Goal: Transaction & Acquisition: Purchase product/service

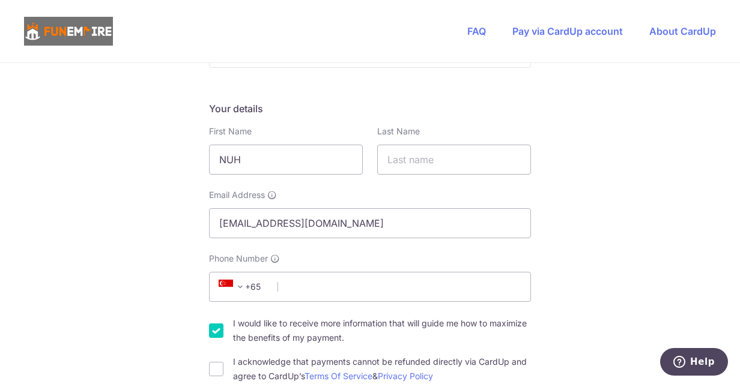
scroll to position [173, 0]
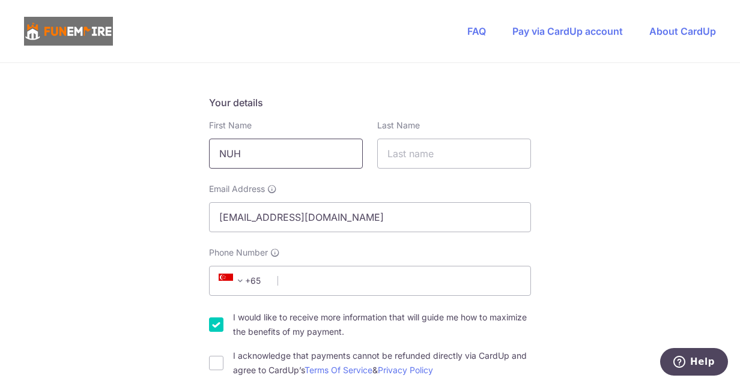
click at [282, 155] on input "NUH" at bounding box center [286, 154] width 154 height 30
click at [318, 282] on input "Phone Number" at bounding box center [370, 281] width 322 height 30
type input "91543844"
type input "[PERSON_NAME]"
select select "65"
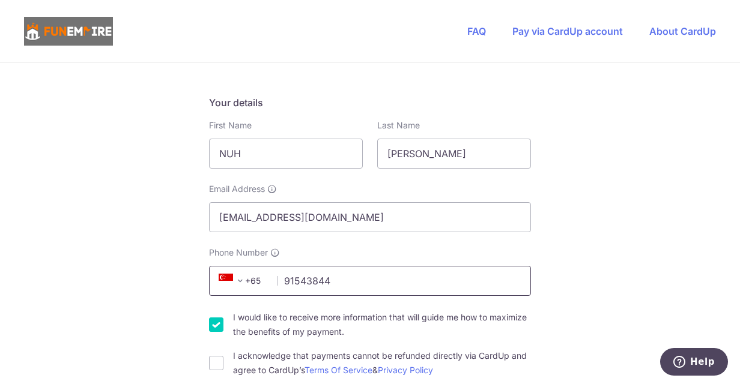
type input "[GEOGRAPHIC_DATA], [STREET_ADDRESS]"
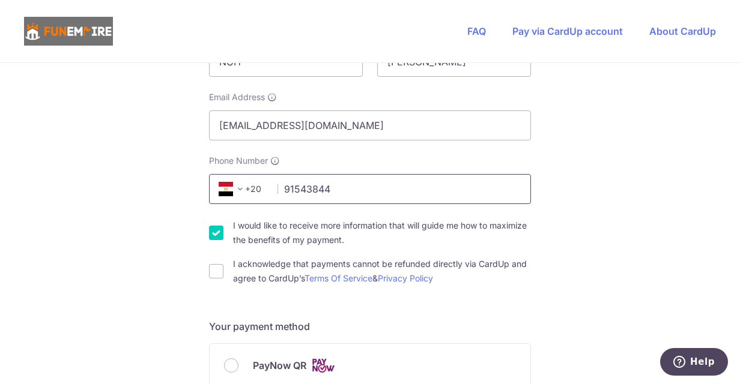
scroll to position [268, 0]
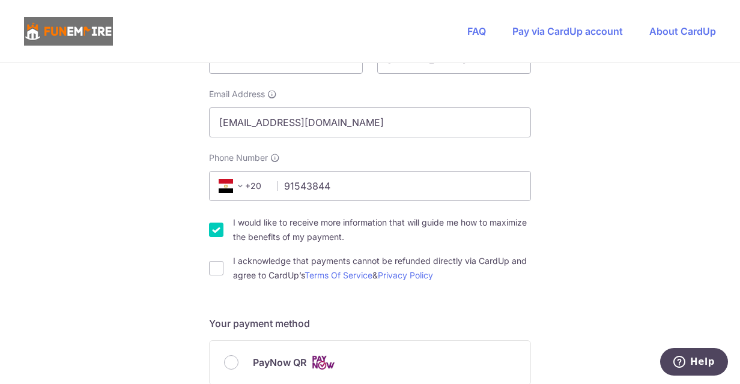
click at [215, 229] on input "I would like to receive more information that will guide me how to maximize the…" at bounding box center [216, 230] width 14 height 14
checkbox input "false"
click at [211, 269] on input "I acknowledge that payments cannot be refunded directly via CardUp and agree to…" at bounding box center [216, 268] width 14 height 14
checkbox input "true"
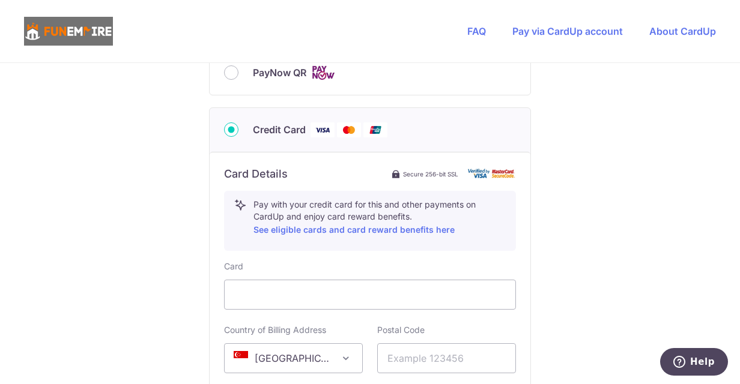
scroll to position [564, 0]
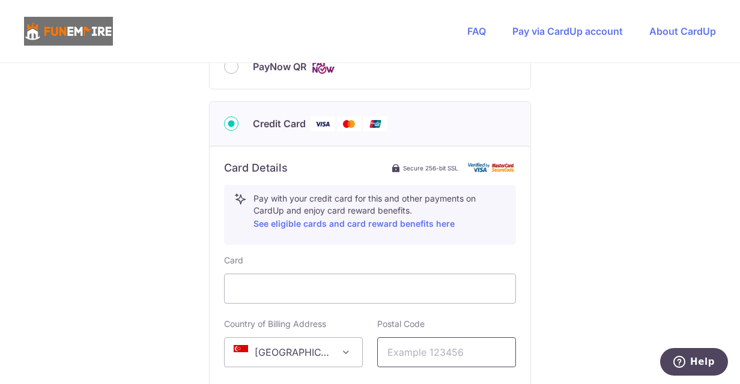
click at [437, 357] on input "text" at bounding box center [446, 353] width 139 height 30
type input "689575"
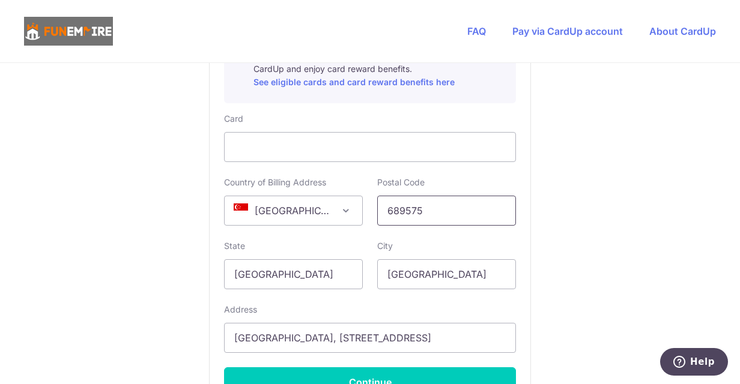
scroll to position [712, 0]
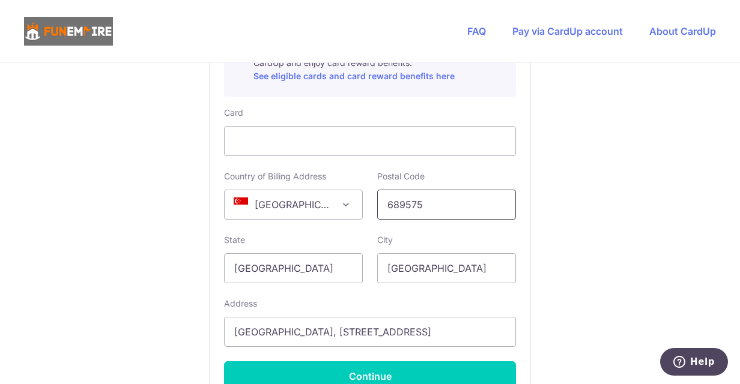
drag, startPoint x: 438, startPoint y: 208, endPoint x: 320, endPoint y: 207, distance: 118.9
click at [320, 206] on div "Country of Billing Address [GEOGRAPHIC_DATA] [GEOGRAPHIC_DATA] [GEOGRAPHIC_DATA…" at bounding box center [370, 195] width 306 height 49
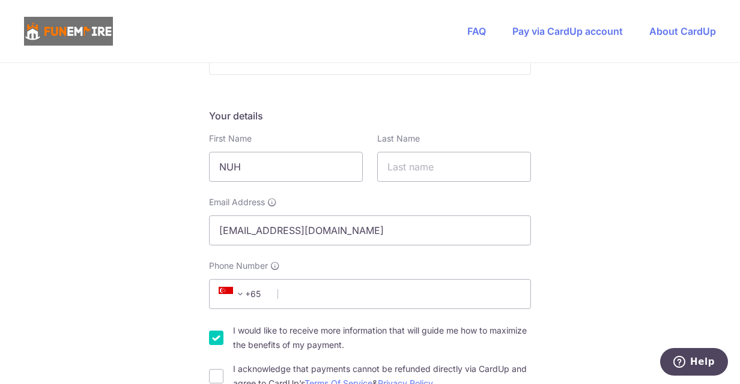
scroll to position [156, 0]
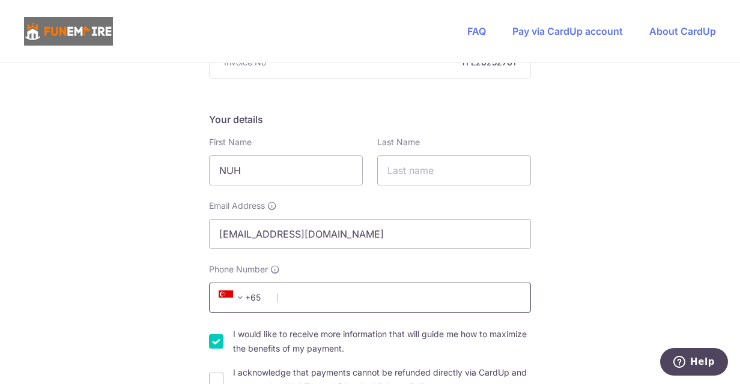
type input "119074"
click at [291, 294] on input "Phone Number" at bounding box center [370, 298] width 322 height 30
type input "91543844"
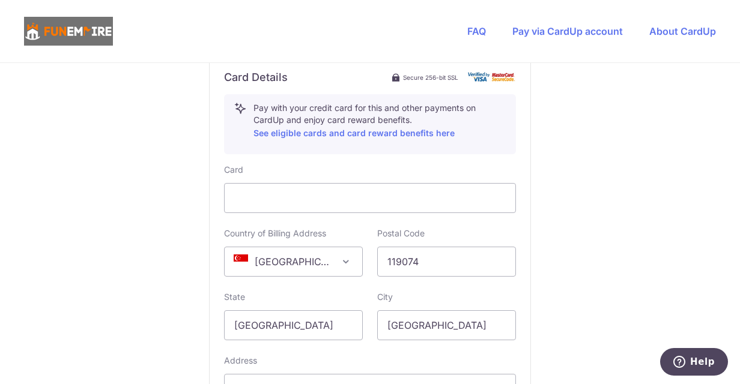
scroll to position [694, 0]
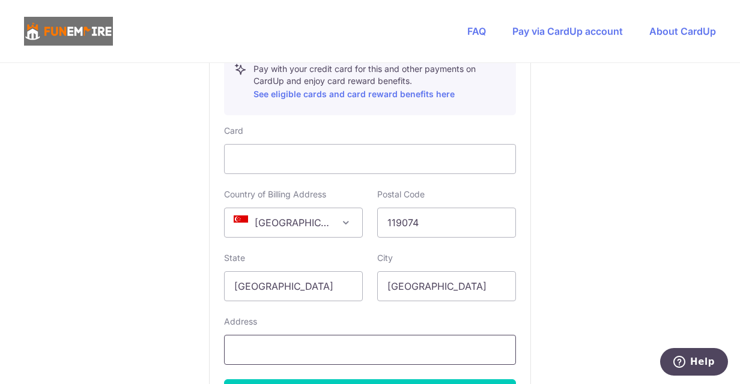
click at [287, 350] on input "text" at bounding box center [370, 350] width 292 height 30
type input "NUH Main building, 5 lower kent ridge"
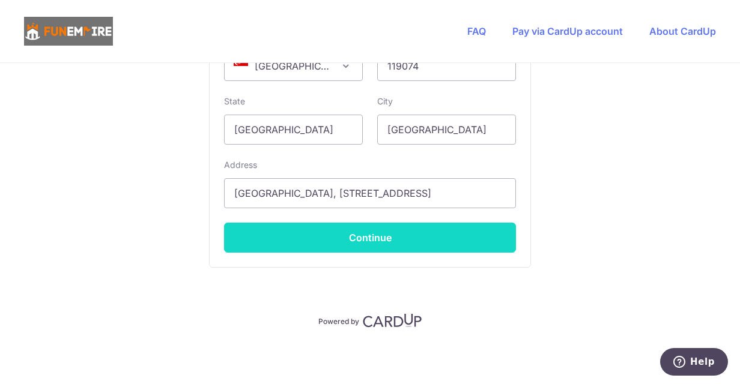
click at [381, 249] on button "Continue" at bounding box center [370, 238] width 292 height 30
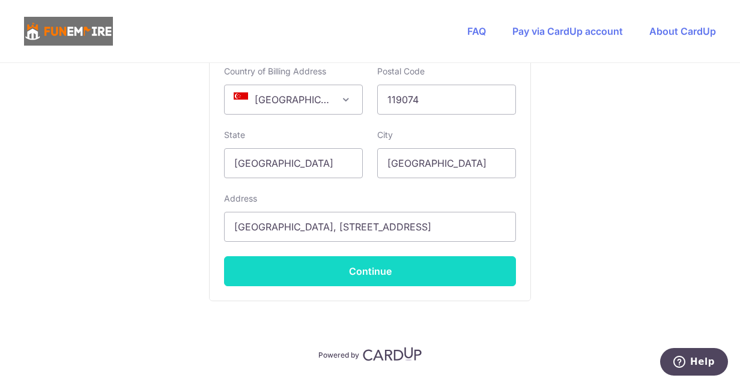
scroll to position [103, 0]
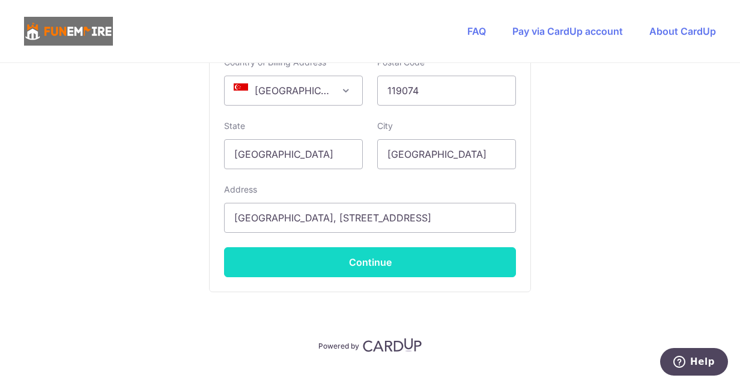
type input "[PERSON_NAME]"
click at [389, 263] on button "Continue" at bounding box center [370, 262] width 292 height 30
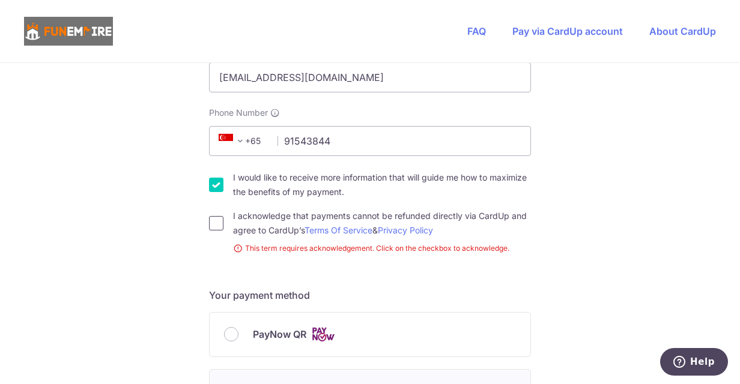
click at [210, 225] on input "I acknowledge that payments cannot be refunded directly via CardUp and agree to…" at bounding box center [216, 223] width 14 height 14
checkbox input "true"
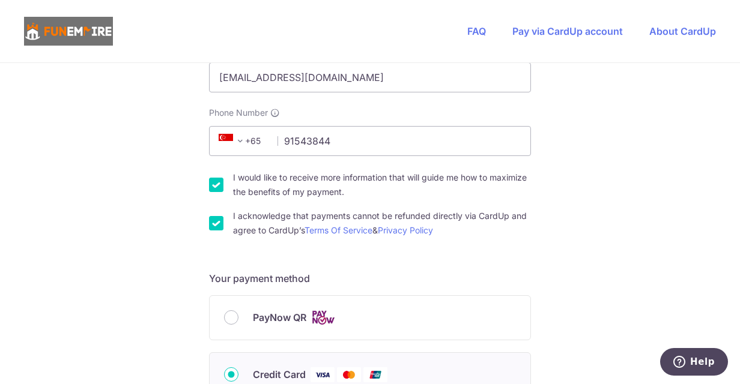
click at [210, 183] on input "I would like to receive more information that will guide me how to maximize the…" at bounding box center [216, 185] width 14 height 14
checkbox input "false"
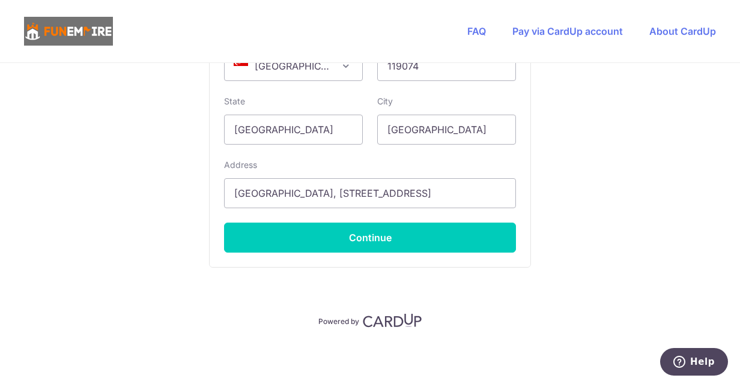
scroll to position [850, 0]
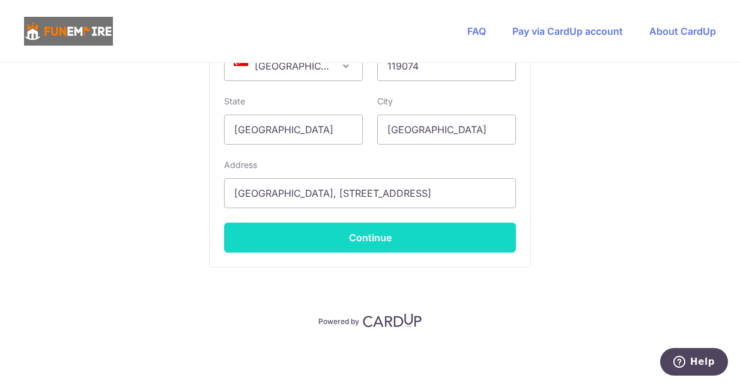
click at [375, 247] on button "Continue" at bounding box center [370, 238] width 292 height 30
type input "**** 0958"
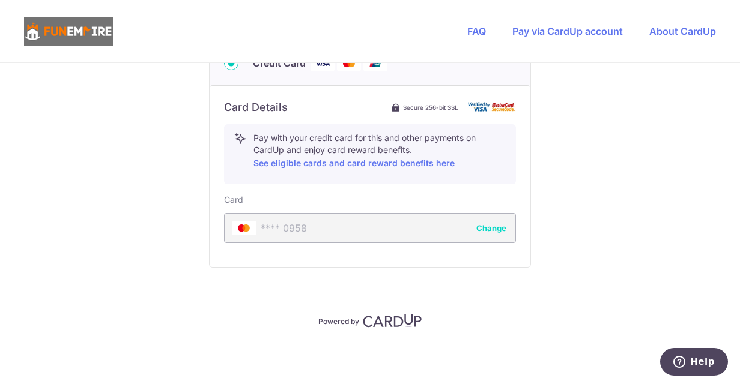
scroll to position [625, 0]
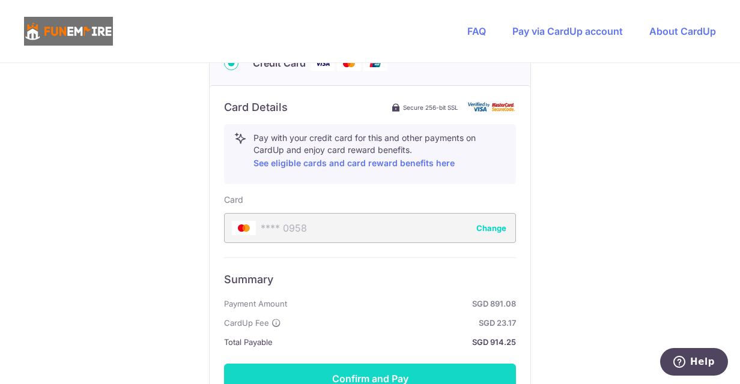
click at [358, 381] on button "Confirm and Pay" at bounding box center [370, 379] width 292 height 30
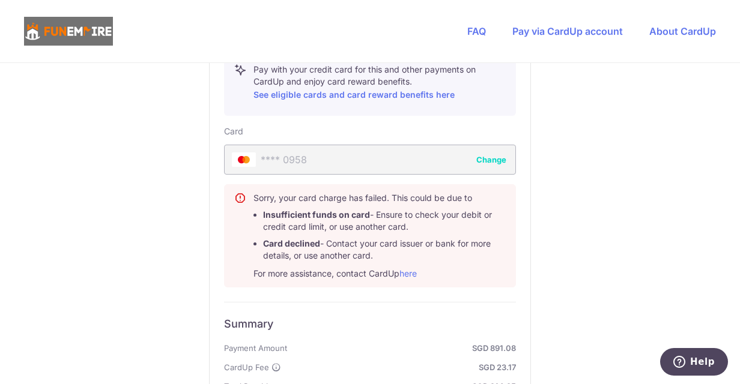
scroll to position [695, 0]
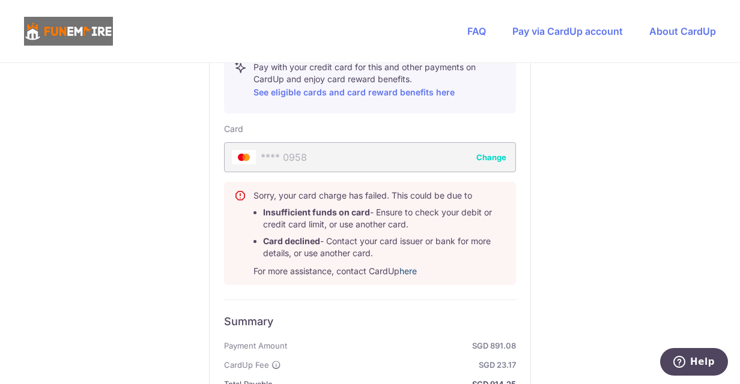
click at [414, 271] on link "here" at bounding box center [407, 271] width 17 height 10
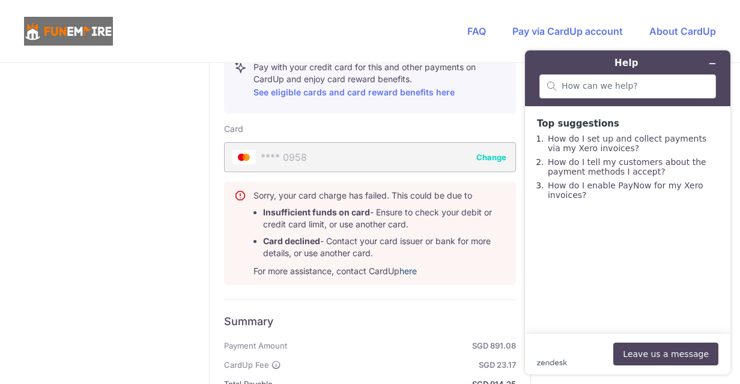
scroll to position [0, 0]
click at [491, 304] on div "Summary Payment Amount SGD 891.08 CardUp Fee SGD 23.17 Total Payable SGD 914.25…" at bounding box center [370, 368] width 292 height 136
click at [713, 59] on icon "Minimize widget" at bounding box center [712, 63] width 8 height 8
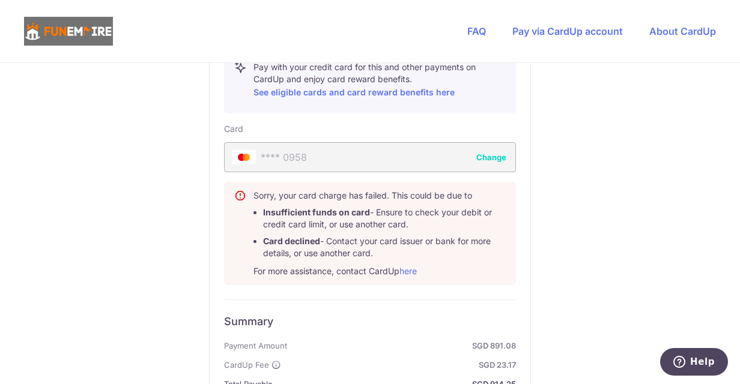
scroll to position [879, 0]
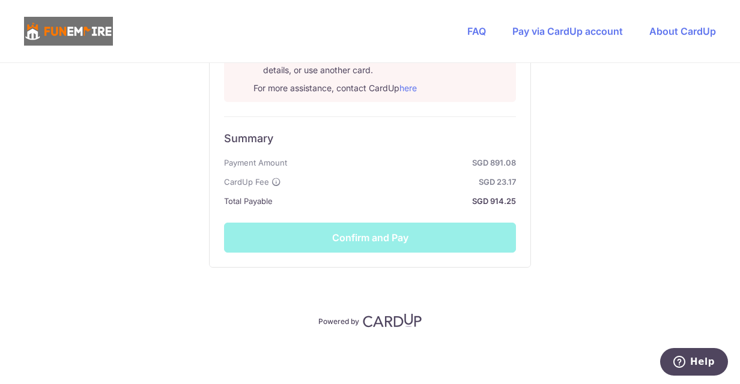
click at [367, 232] on div "Summary Payment Amount SGD 891.08 CardUp Fee SGD 23.17 Total Payable SGD 914.25…" at bounding box center [370, 185] width 292 height 136
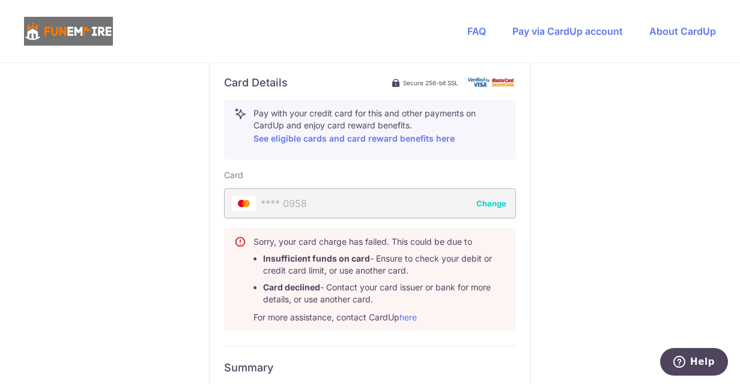
scroll to position [671, 0]
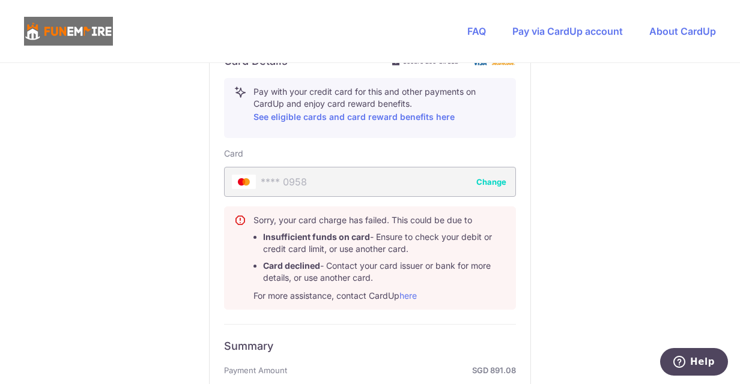
click at [492, 183] on button "Change" at bounding box center [491, 182] width 30 height 12
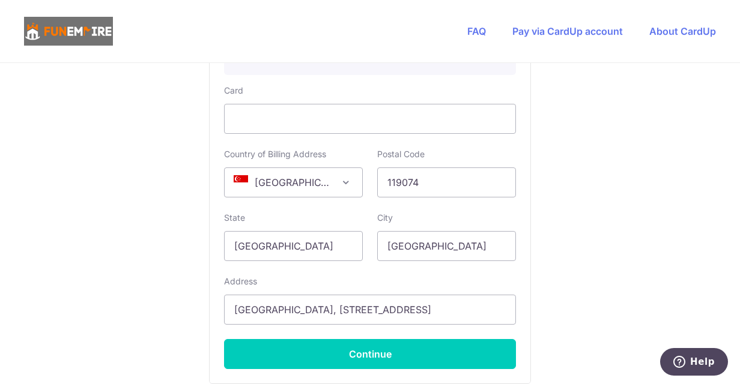
scroll to position [737, 0]
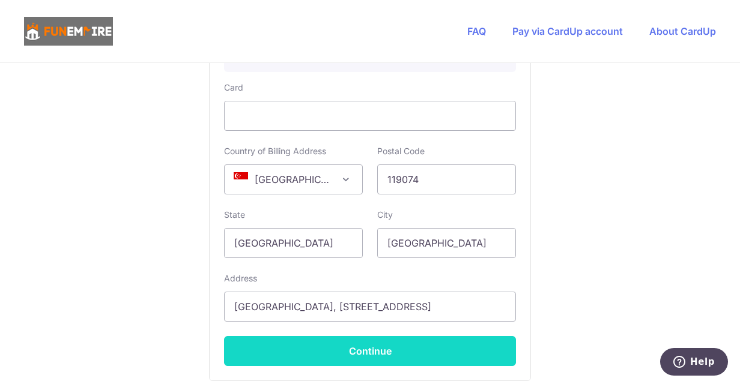
click at [429, 358] on button "Continue" at bounding box center [370, 351] width 292 height 30
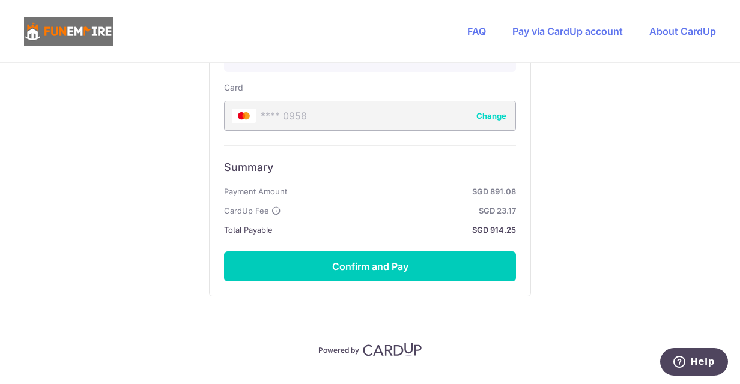
scroll to position [766, 0]
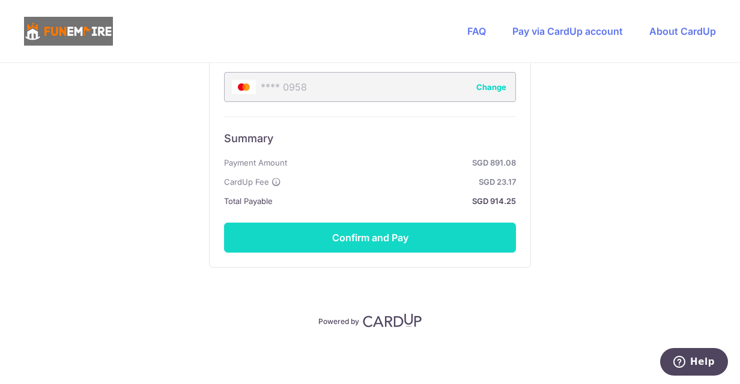
click at [332, 238] on button "Confirm and Pay" at bounding box center [370, 238] width 292 height 30
